Goal: Find specific page/section: Find specific page/section

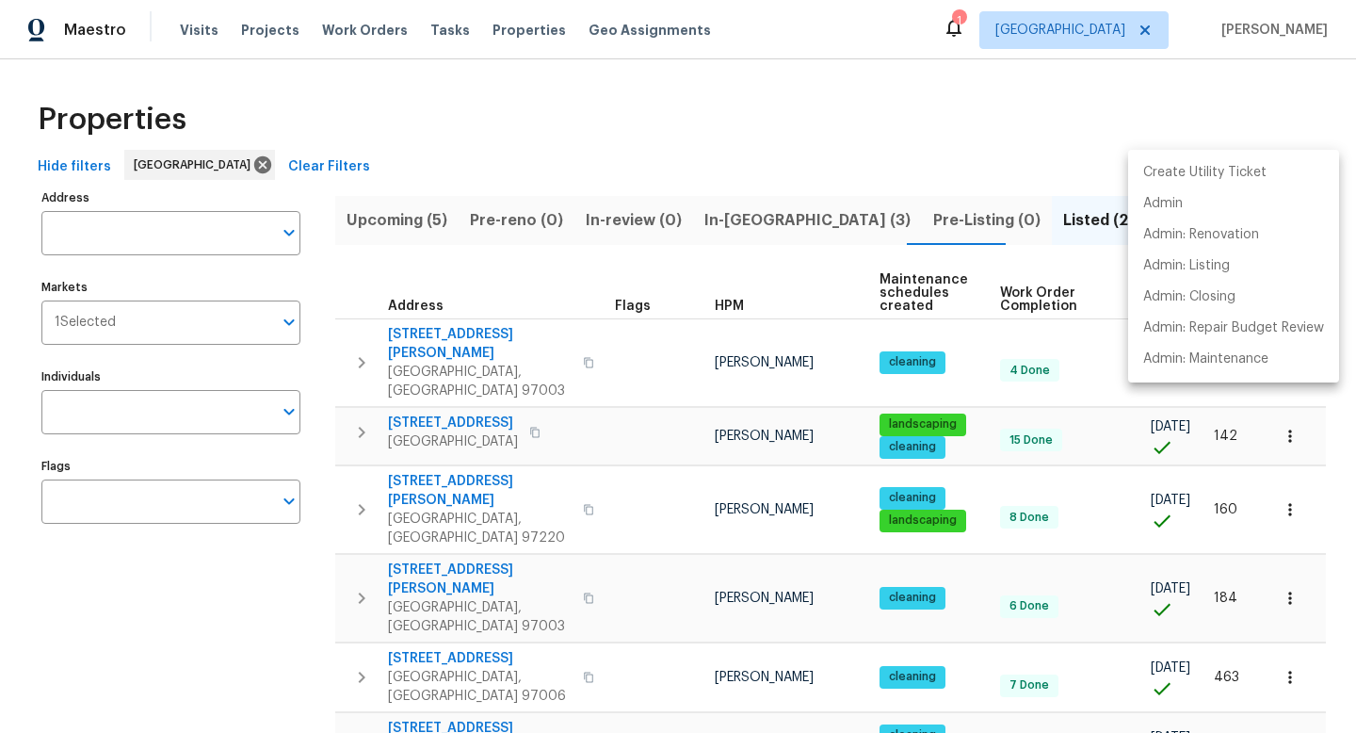
click at [237, 364] on div at bounding box center [678, 366] width 1356 height 733
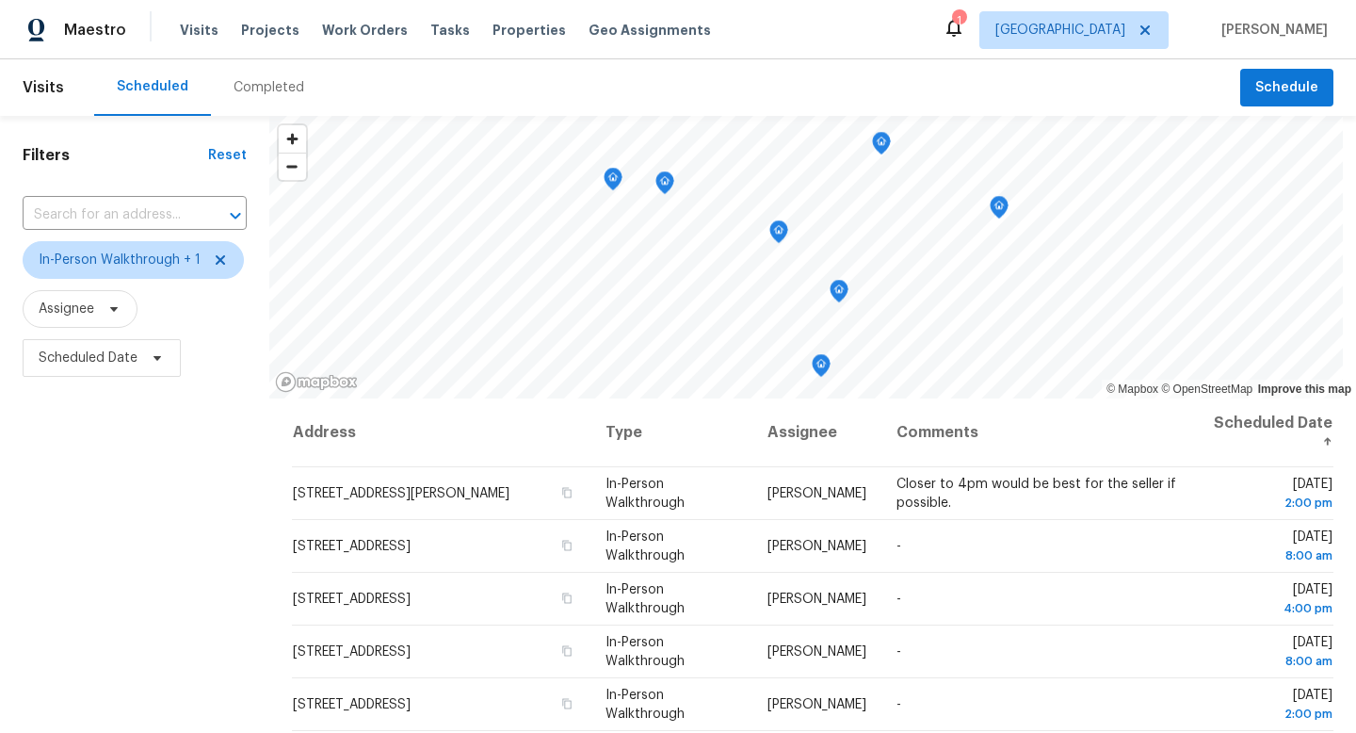
scroll to position [170, 0]
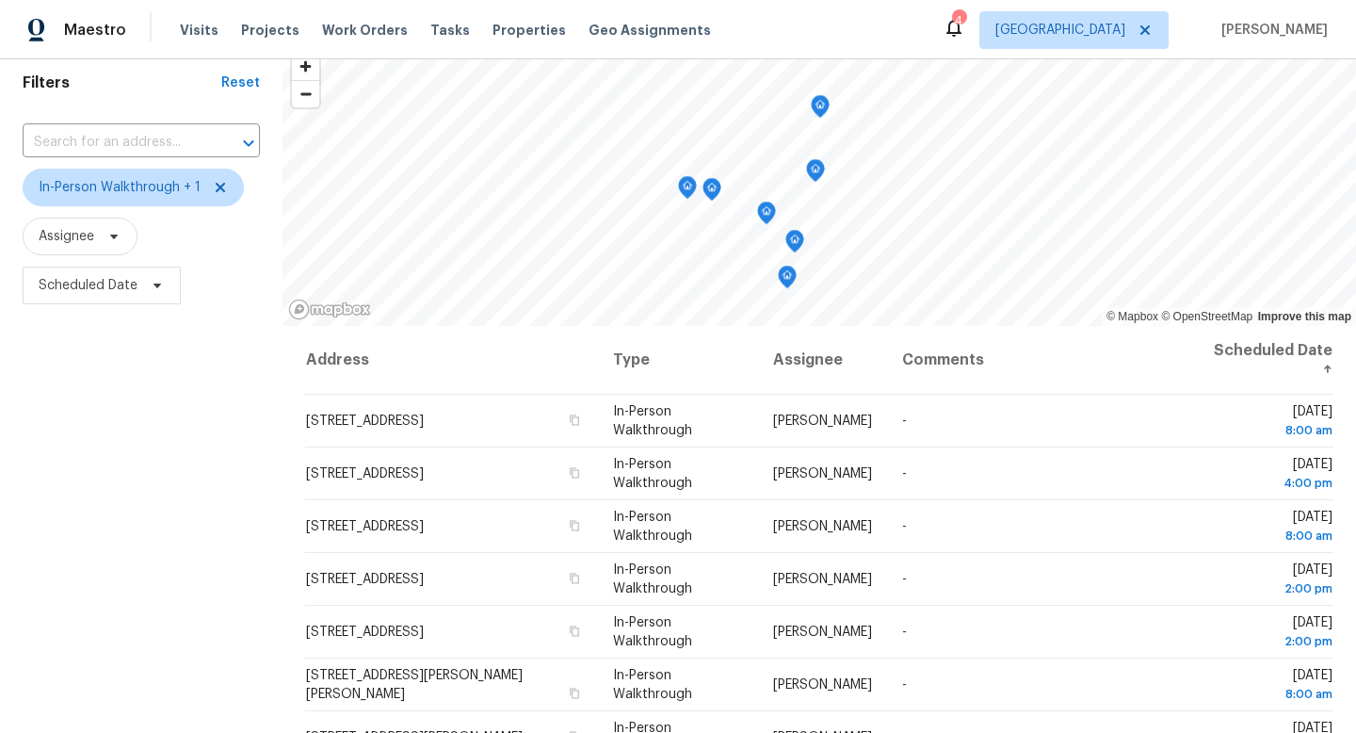
scroll to position [82, 0]
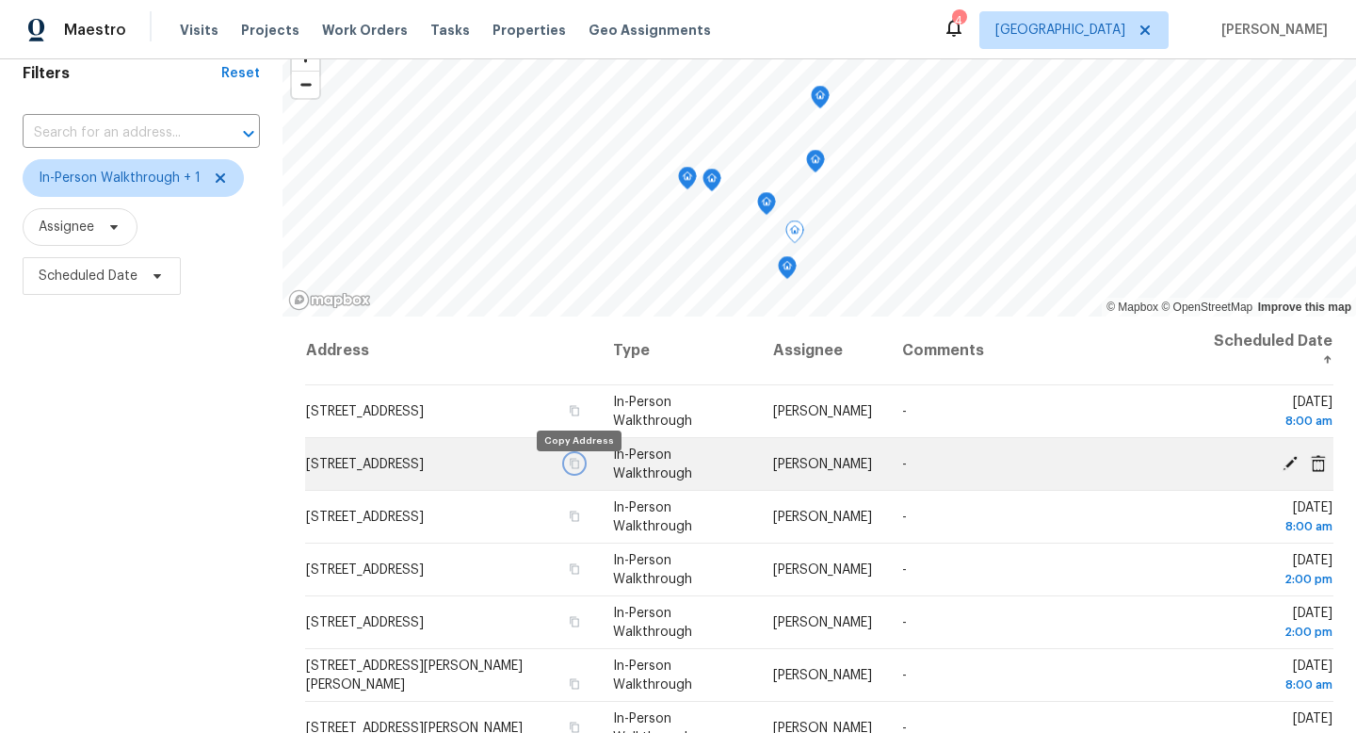
click at [579, 469] on icon "button" at bounding box center [574, 463] width 11 height 11
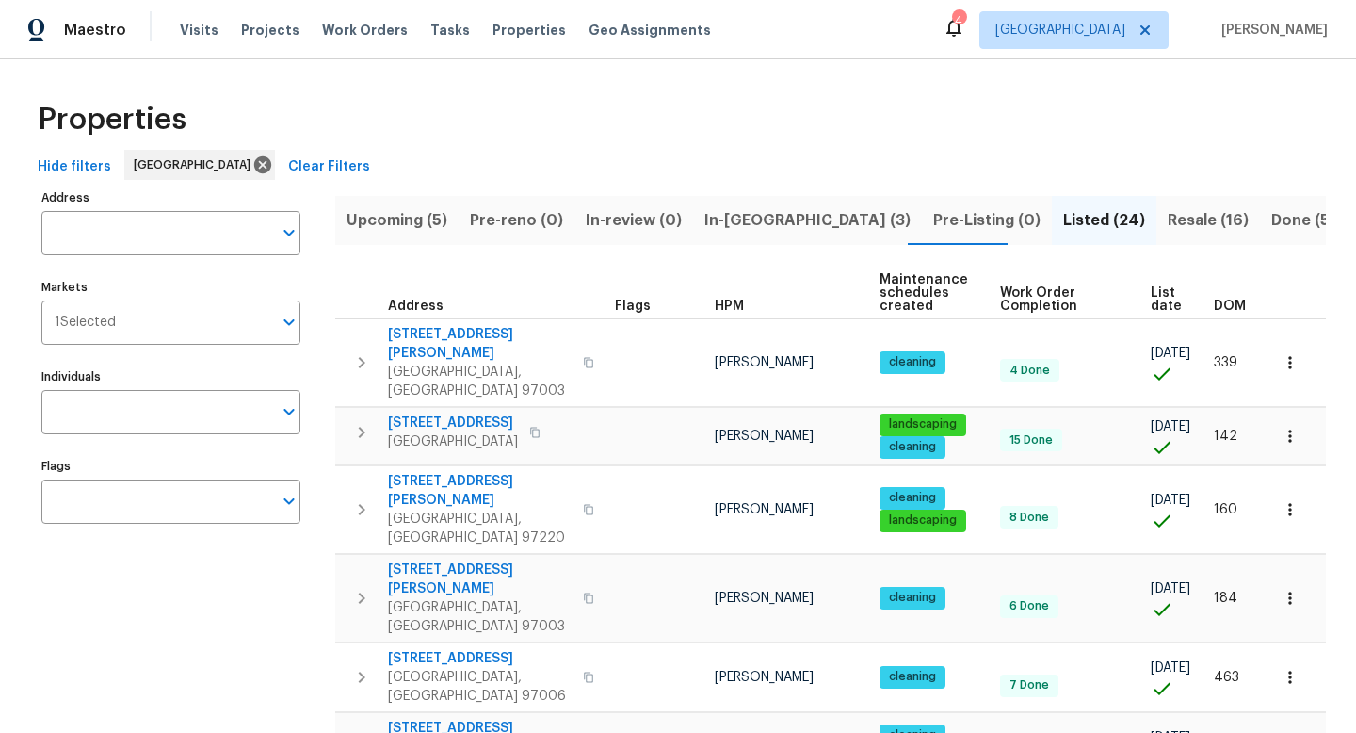
click at [438, 227] on span "Upcoming (5)" at bounding box center [397, 220] width 101 height 26
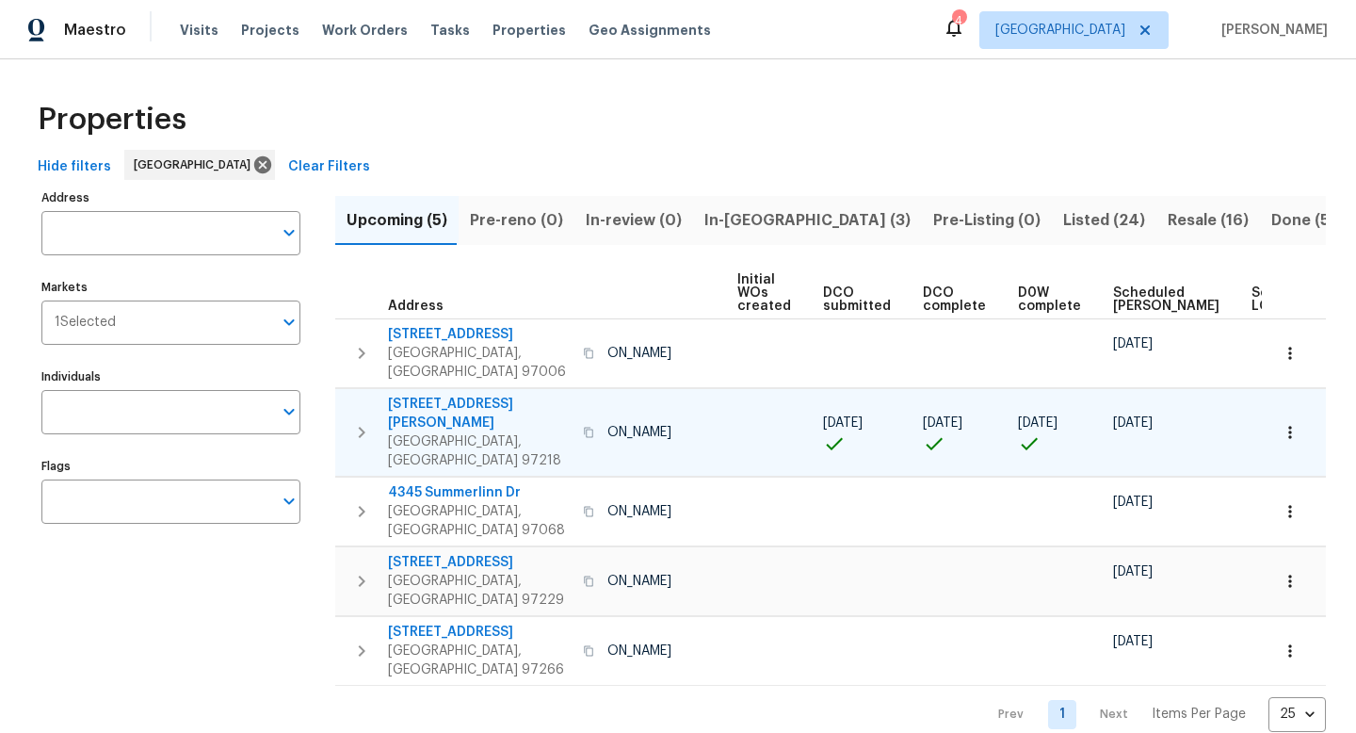
scroll to position [0, 207]
